Goal: Task Accomplishment & Management: Manage account settings

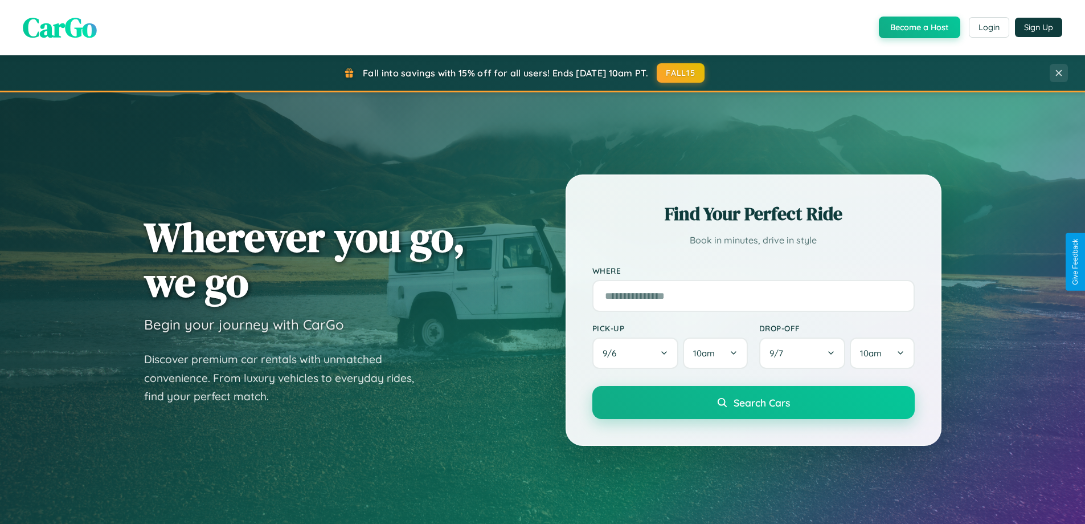
scroll to position [2193, 0]
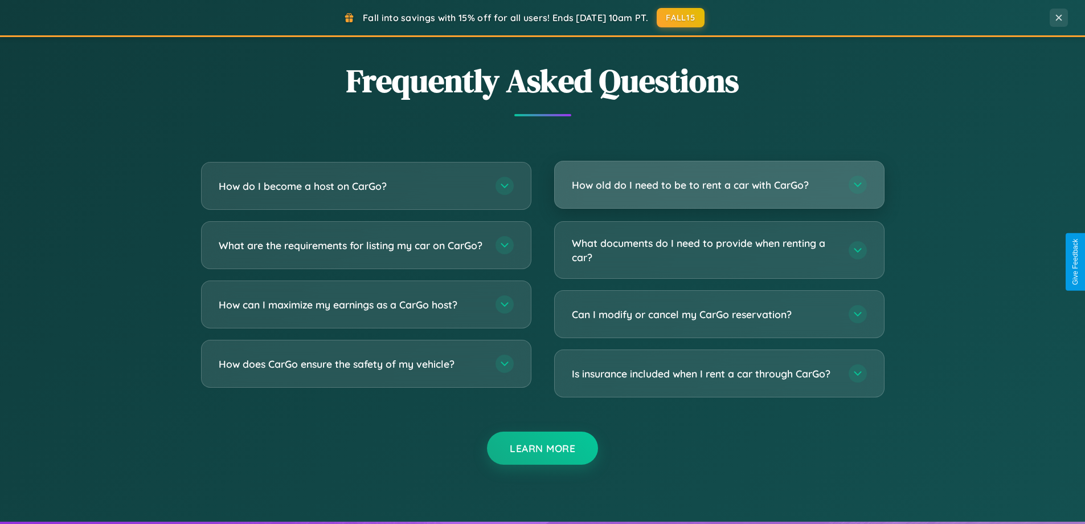
click at [719, 185] on h3 "How old do I need to be to rent a car with CarGo?" at bounding box center [705, 185] width 266 height 14
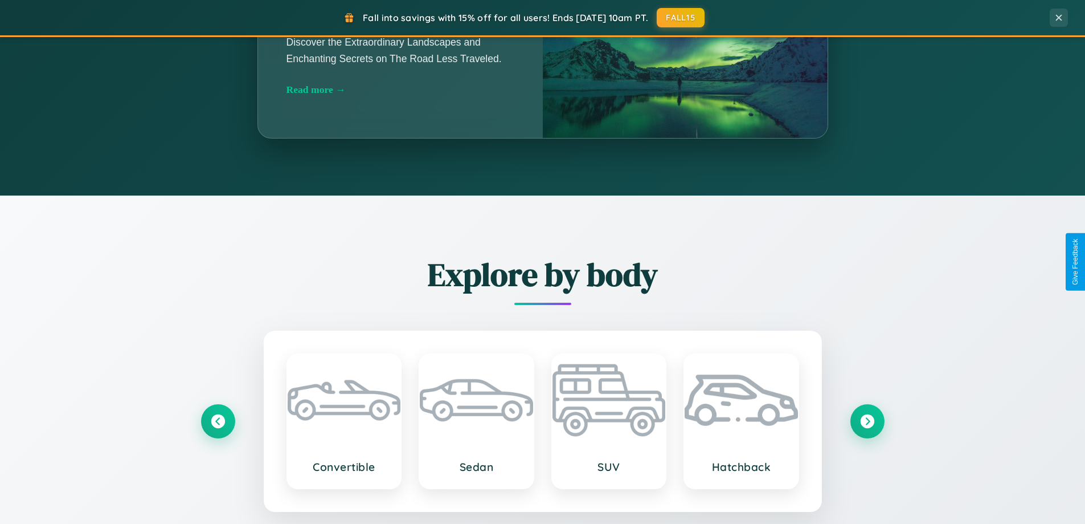
scroll to position [784, 0]
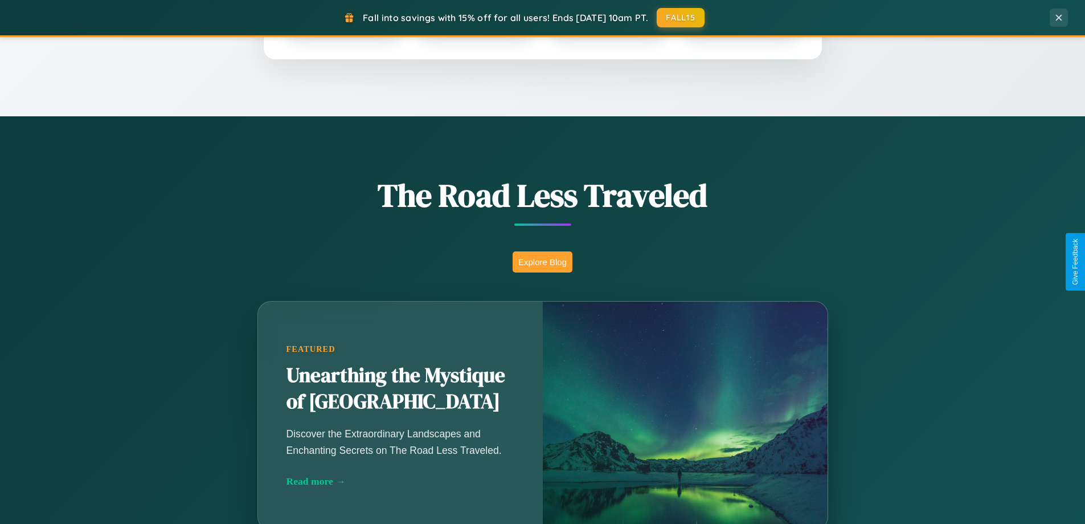
click at [542, 262] on button "Explore Blog" at bounding box center [543, 261] width 60 height 21
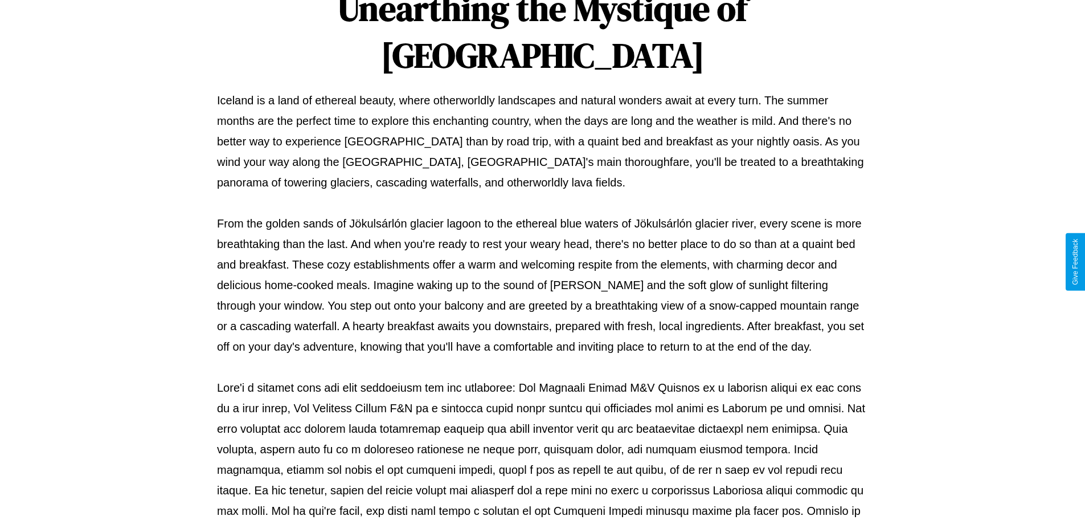
scroll to position [369, 0]
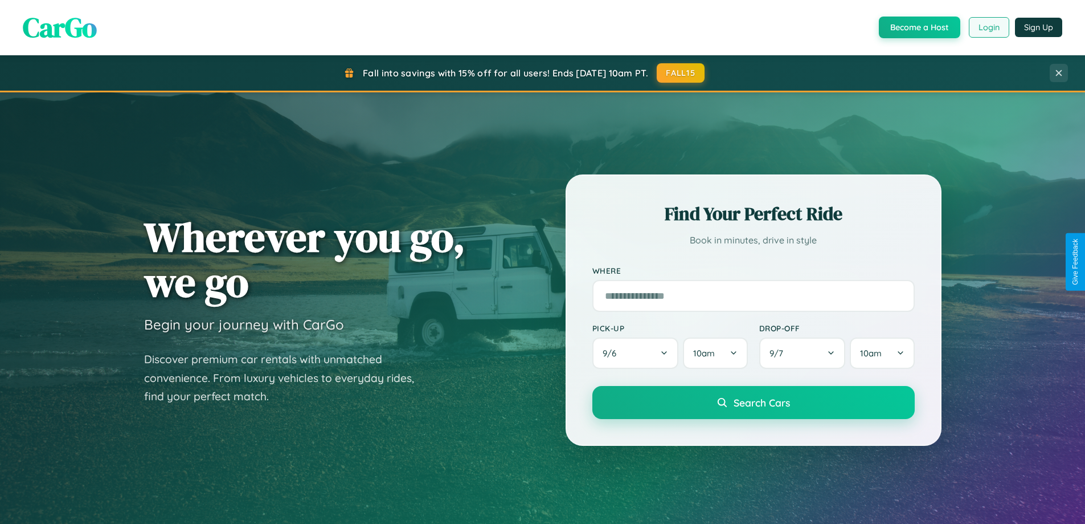
click at [989, 27] on button "Login" at bounding box center [989, 27] width 40 height 21
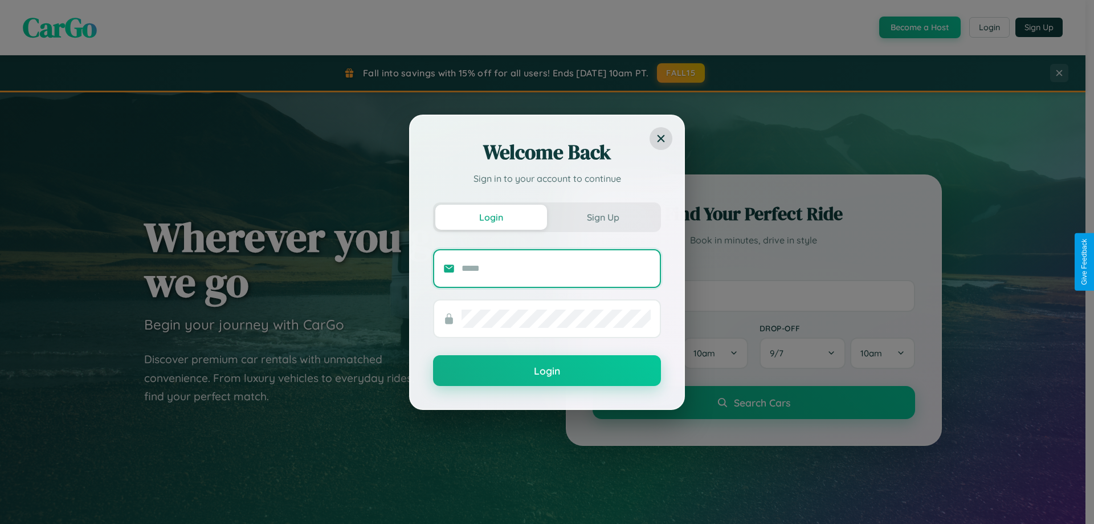
click at [556, 268] on input "text" at bounding box center [556, 268] width 189 height 18
type input "**********"
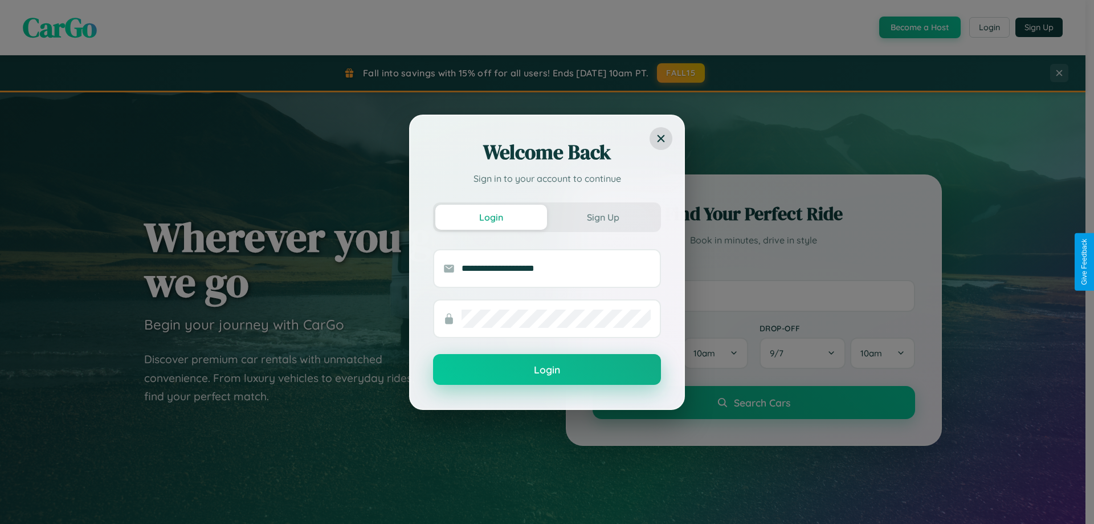
click at [547, 369] on button "Login" at bounding box center [547, 369] width 228 height 31
